Goal: Browse casually

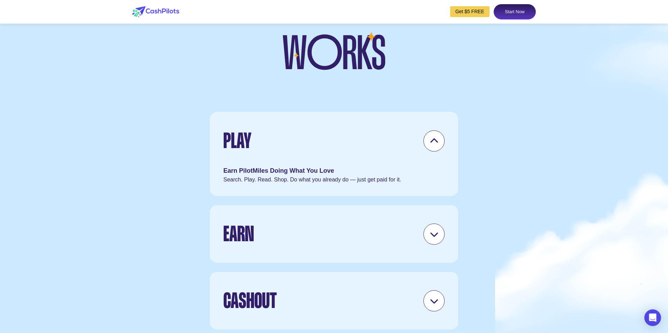
scroll to position [2003, 0]
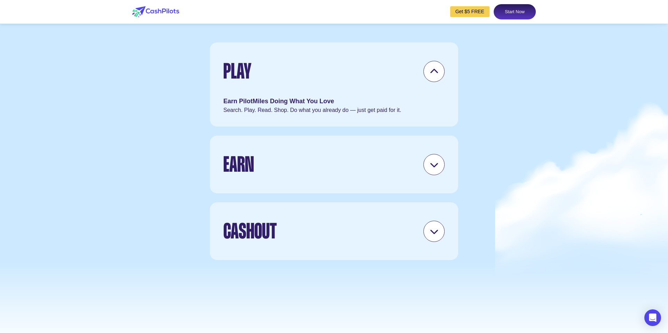
click at [218, 164] on div "Earn Rack Up Miles. Level Up. More miles = bigger rewards. Climb from Economy t…" at bounding box center [334, 164] width 250 height 59
click at [432, 169] on icon at bounding box center [433, 164] width 9 height 9
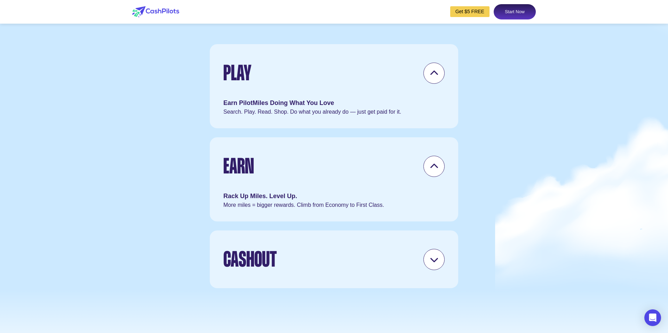
click at [430, 270] on div at bounding box center [433, 259] width 21 height 21
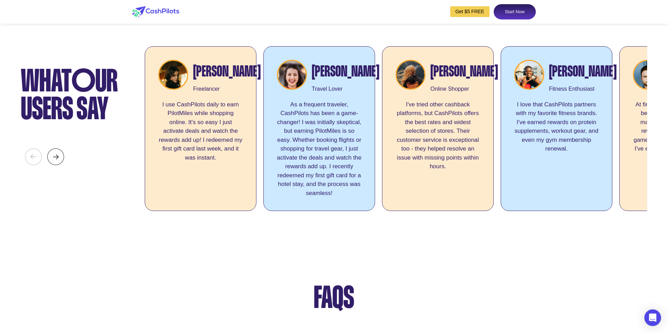
scroll to position [2646, 0]
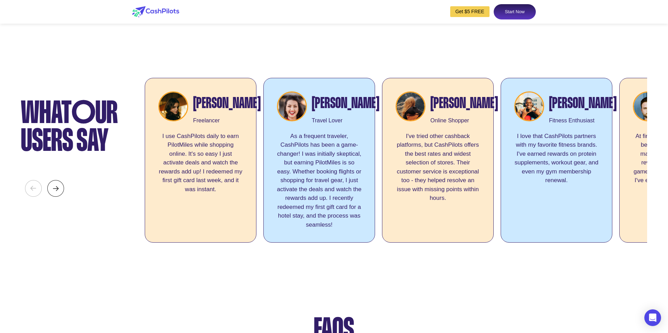
click at [55, 197] on img at bounding box center [55, 188] width 17 height 17
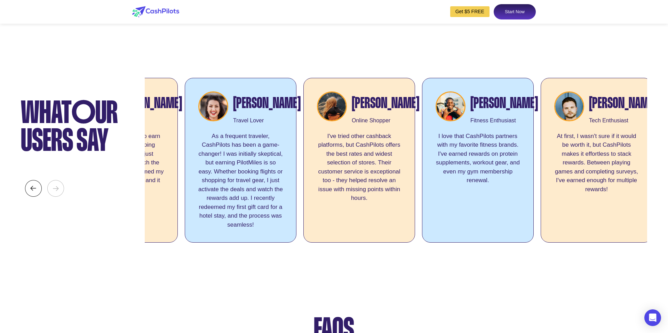
scroll to position [0, 84]
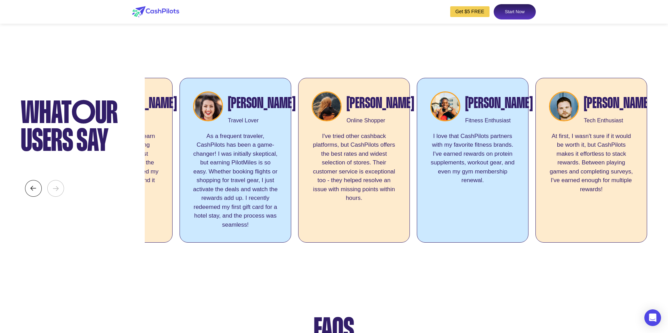
click at [55, 197] on img at bounding box center [55, 188] width 17 height 17
click at [30, 197] on img at bounding box center [33, 188] width 17 height 17
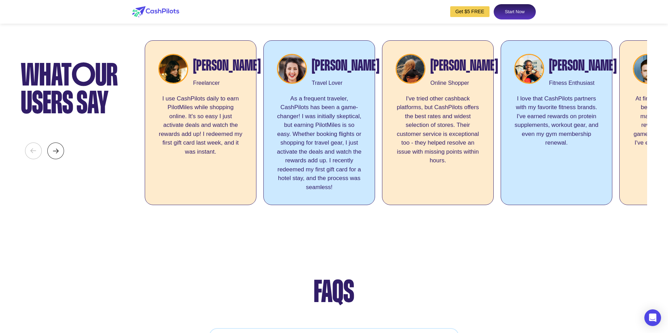
scroll to position [2660, 0]
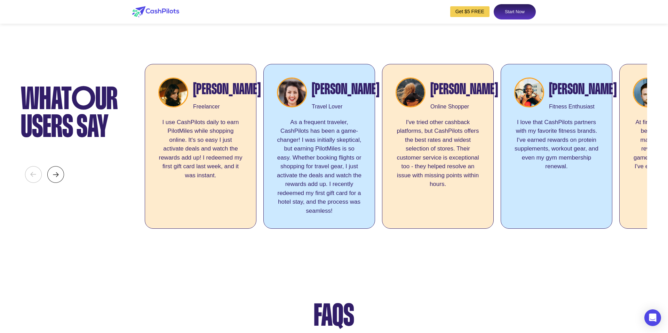
drag, startPoint x: 309, startPoint y: 113, endPoint x: 318, endPoint y: 113, distance: 8.7
click at [320, 111] on div "[PERSON_NAME] Travel Lover" at bounding box center [319, 94] width 84 height 33
drag, startPoint x: 314, startPoint y: 113, endPoint x: 347, endPoint y: 133, distance: 38.2
click at [337, 101] on div "[PERSON_NAME]" at bounding box center [345, 90] width 67 height 24
click at [447, 101] on div "[PERSON_NAME]" at bounding box center [463, 90] width 67 height 24
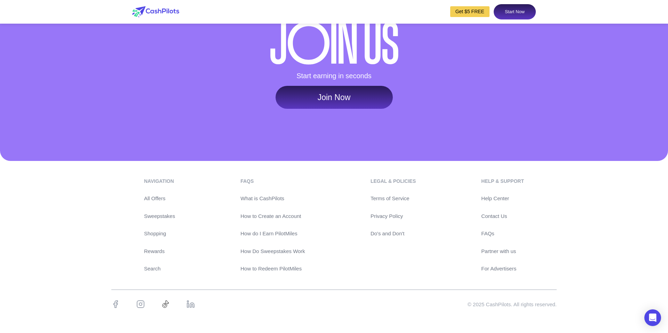
scroll to position [3347, 0]
drag, startPoint x: 423, startPoint y: 274, endPoint x: 419, endPoint y: 274, distance: 4.5
click at [422, 274] on div "navigation All Offers Sweepstakes Shopping Rewards Search FAQs What is CashPilo…" at bounding box center [334, 247] width 668 height 172
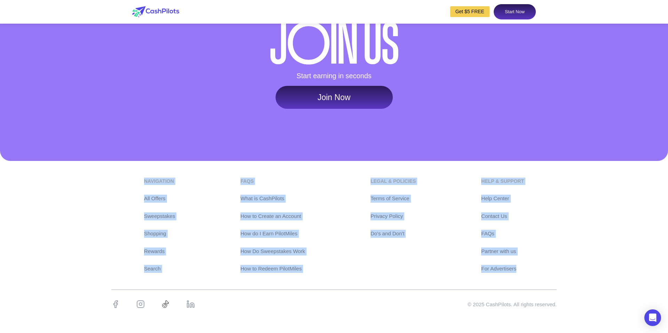
drag, startPoint x: 538, startPoint y: 272, endPoint x: 127, endPoint y: 170, distance: 423.4
click at [120, 170] on div "navigation All Offers Sweepstakes Shopping Rewards Search FAQs What is CashPilo…" at bounding box center [334, 247] width 668 height 172
click at [127, 170] on div "navigation All Offers Sweepstakes Shopping Rewards Search FAQs What is CashPilo…" at bounding box center [334, 247] width 668 height 172
drag, startPoint x: 526, startPoint y: 276, endPoint x: 130, endPoint y: 177, distance: 408.4
click at [121, 178] on div "navigation All Offers Sweepstakes Shopping Rewards Search FAQs What is CashPilo…" at bounding box center [334, 247] width 668 height 172
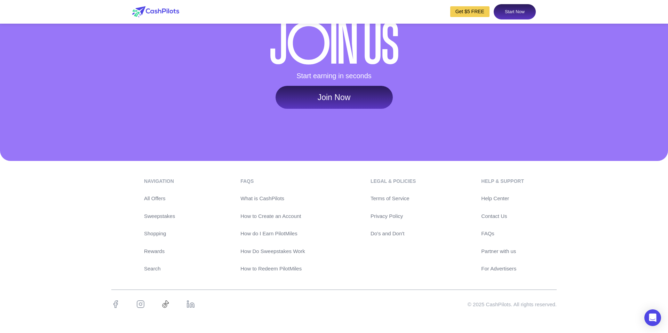
click at [136, 177] on div "navigation All Offers Sweepstakes Shopping Rewards Search FAQs What is CashPilo…" at bounding box center [334, 247] width 668 height 172
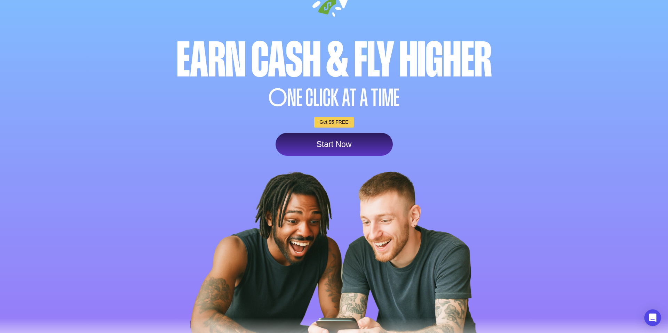
scroll to position [0, 0]
